Goal: Find specific page/section: Find specific page/section

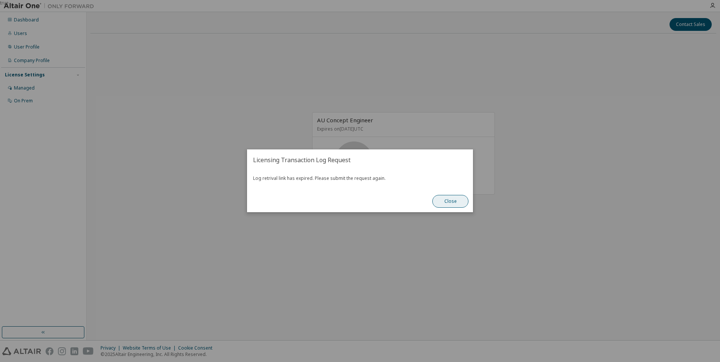
click at [451, 202] on button "Close" at bounding box center [451, 202] width 36 height 13
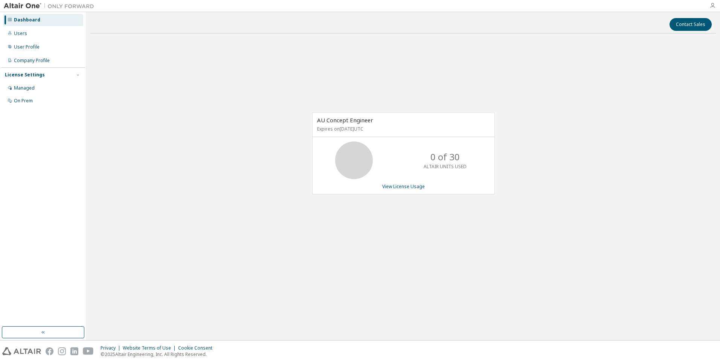
click at [714, 7] on icon "button" at bounding box center [713, 6] width 6 height 6
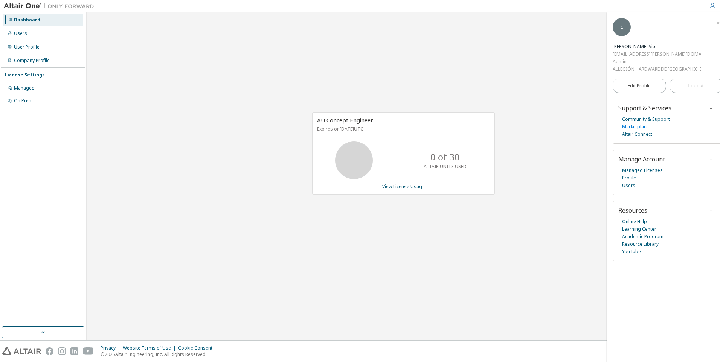
click at [638, 127] on link "Marketplace" at bounding box center [635, 127] width 27 height 8
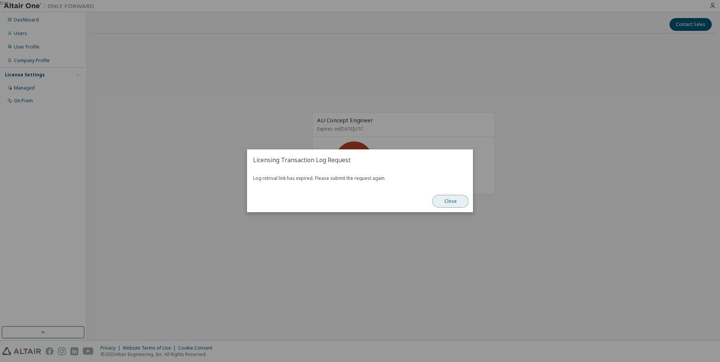
click at [448, 204] on button "Close" at bounding box center [451, 202] width 36 height 13
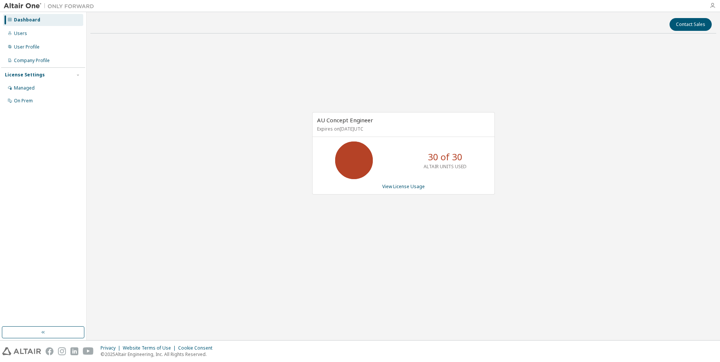
click at [713, 7] on icon "button" at bounding box center [713, 6] width 6 height 6
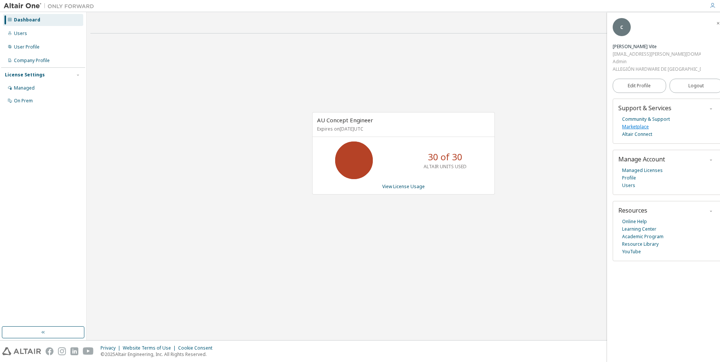
click at [645, 126] on link "Marketplace" at bounding box center [635, 127] width 27 height 8
